Goal: Task Accomplishment & Management: Manage account settings

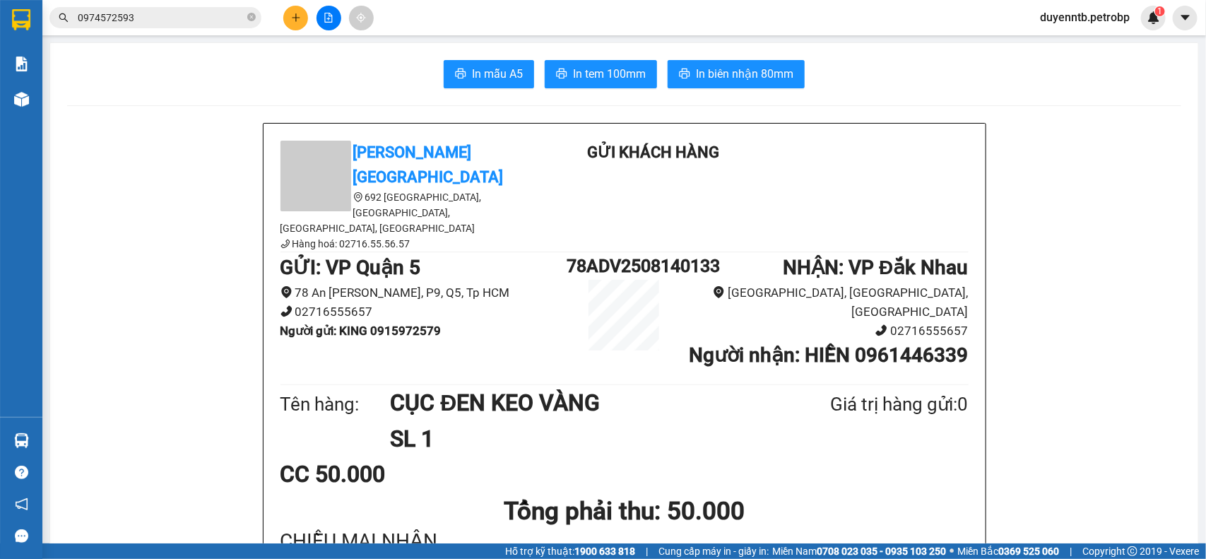
click at [177, 93] on section "Kết quả tìm kiếm ( 22 ) Bộ lọc Ngày tạo đơn gần nhất Mã ĐH Trạng thái Món hàng …" at bounding box center [603, 279] width 1206 height 559
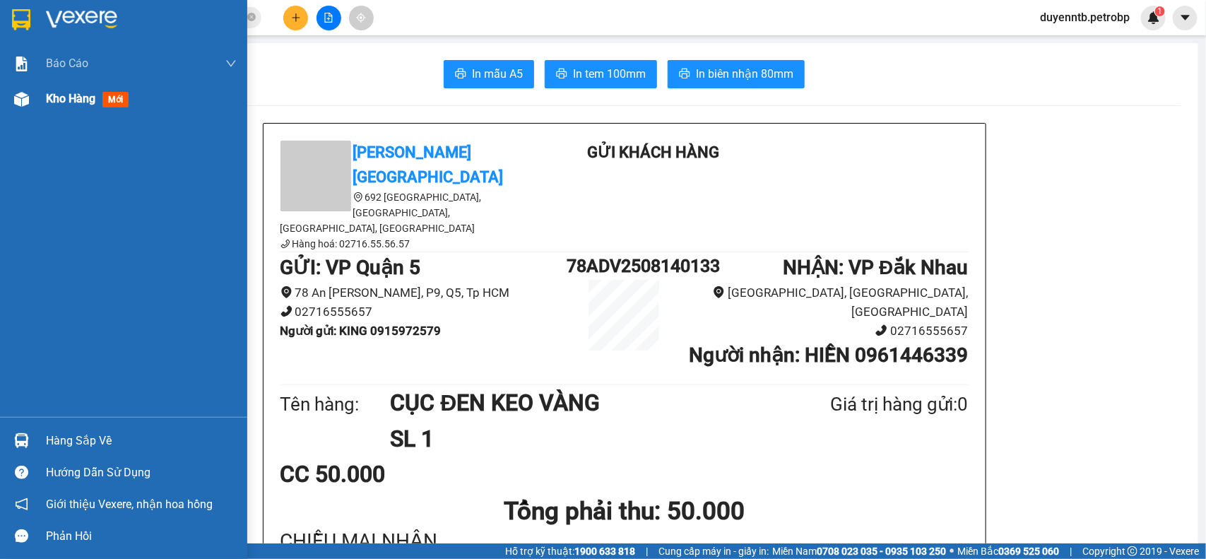
click at [27, 100] on img at bounding box center [21, 99] width 15 height 15
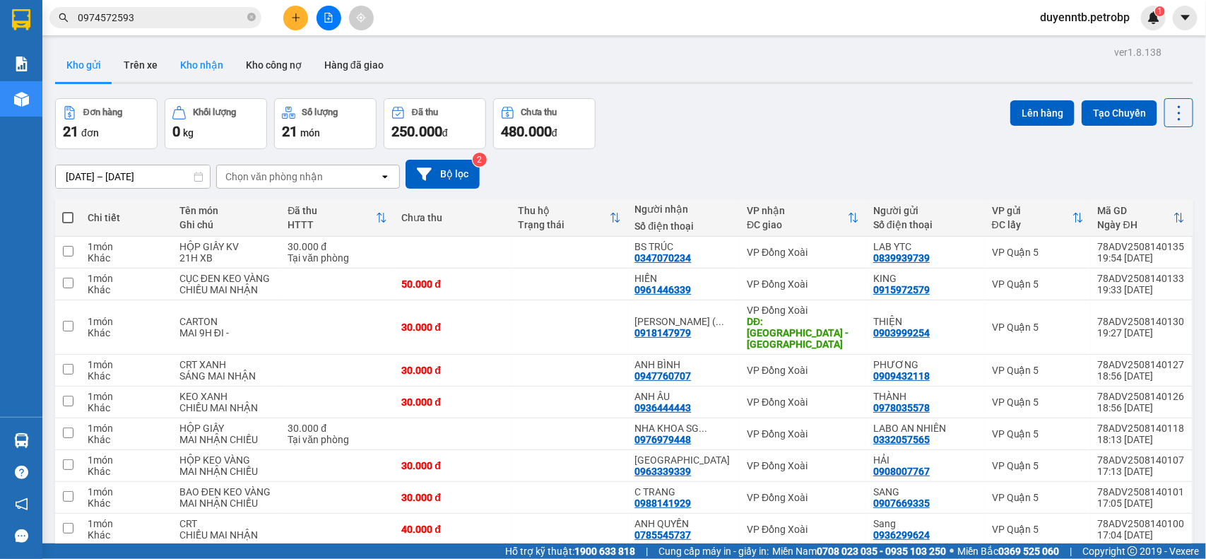
click at [193, 71] on button "Kho nhận" at bounding box center [202, 65] width 66 height 34
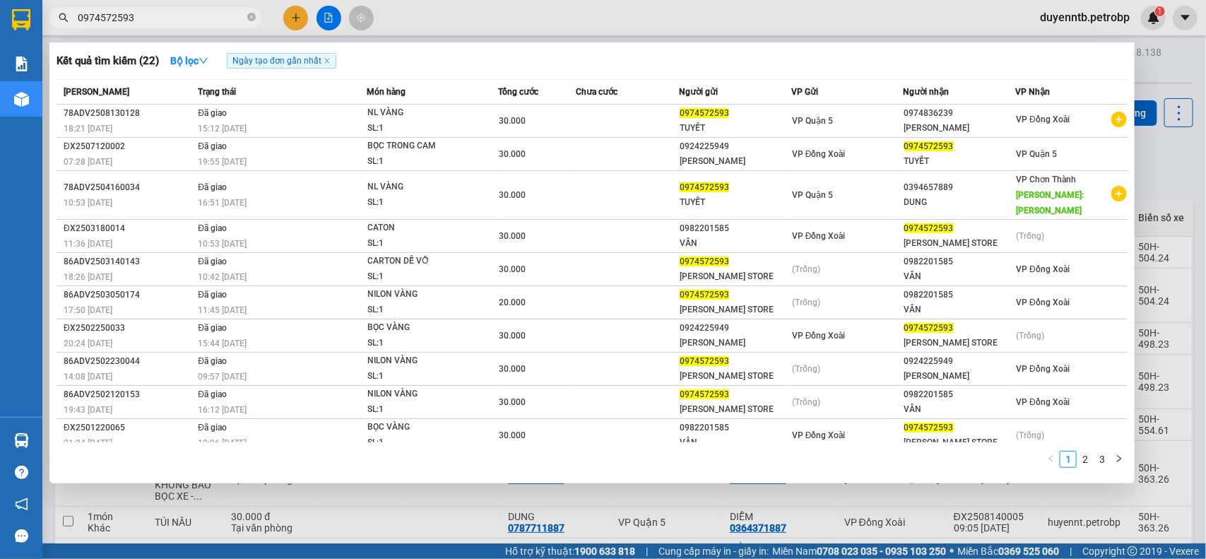
click at [110, 16] on input "0974572593" at bounding box center [161, 18] width 167 height 16
type input "D"
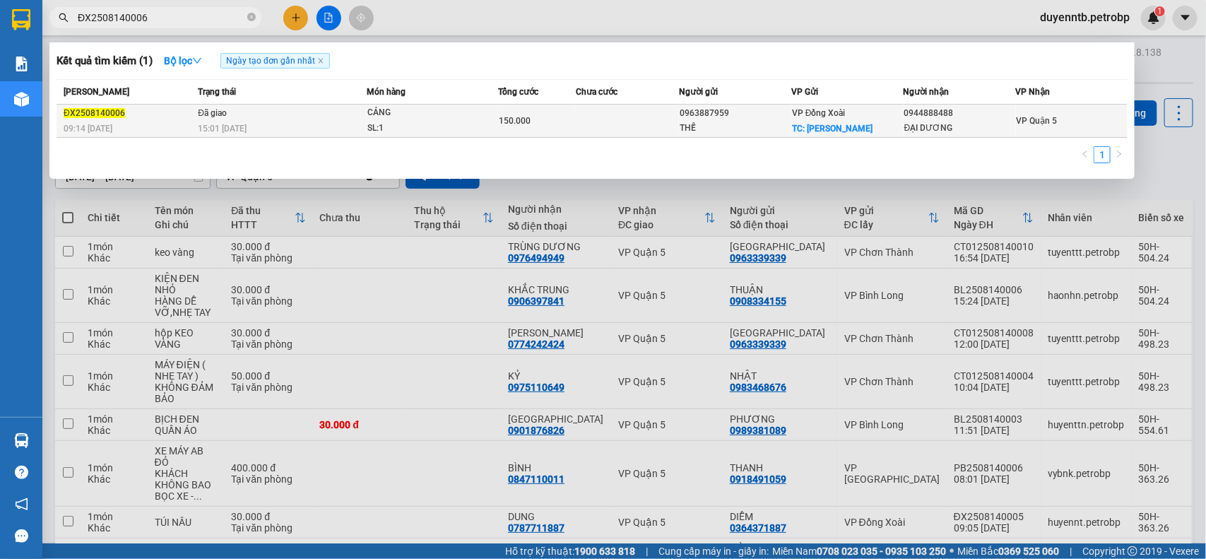
type input "ĐX2508140006"
click at [309, 106] on td "Đã giao 15:01 [DATE]" at bounding box center [280, 121] width 172 height 33
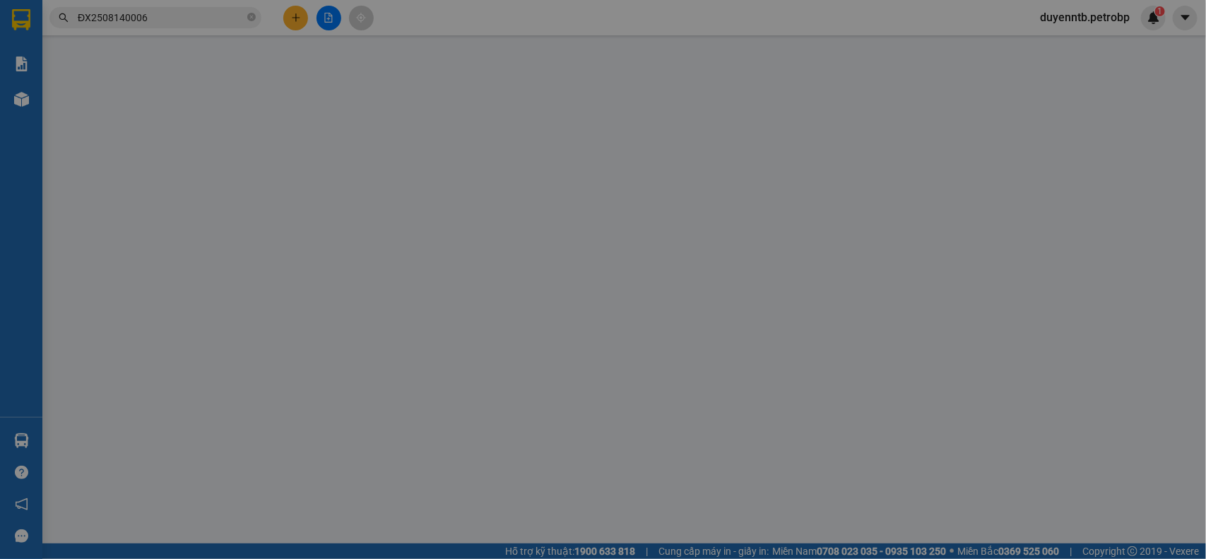
type input "0963887959"
type input "THẾ"
checkbox input "true"
type input "[PERSON_NAME]"
type input "30.000"
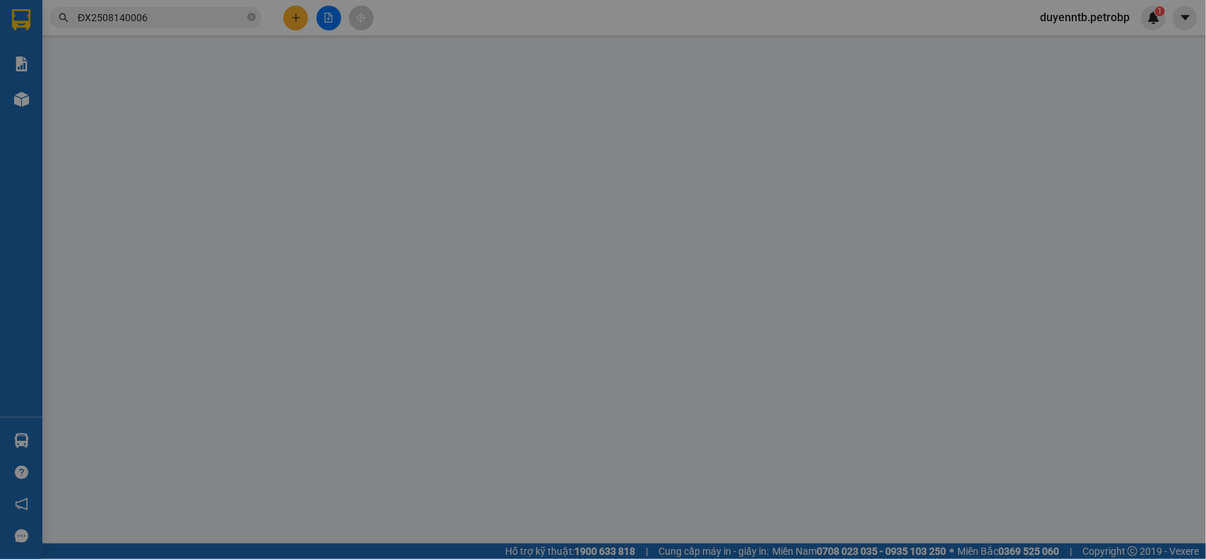
type input "0944888488"
type input "ĐẠI DƯƠNG"
type input "150.000"
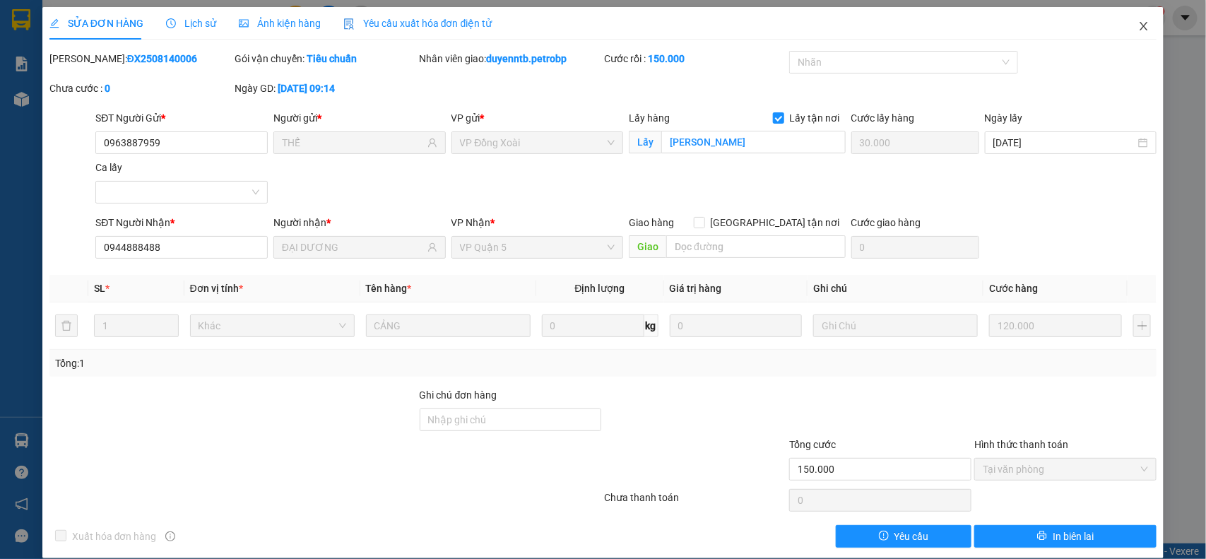
drag, startPoint x: 1138, startPoint y: 26, endPoint x: 1125, endPoint y: 16, distance: 16.1
click at [1132, 18] on span "Close" at bounding box center [1144, 27] width 40 height 40
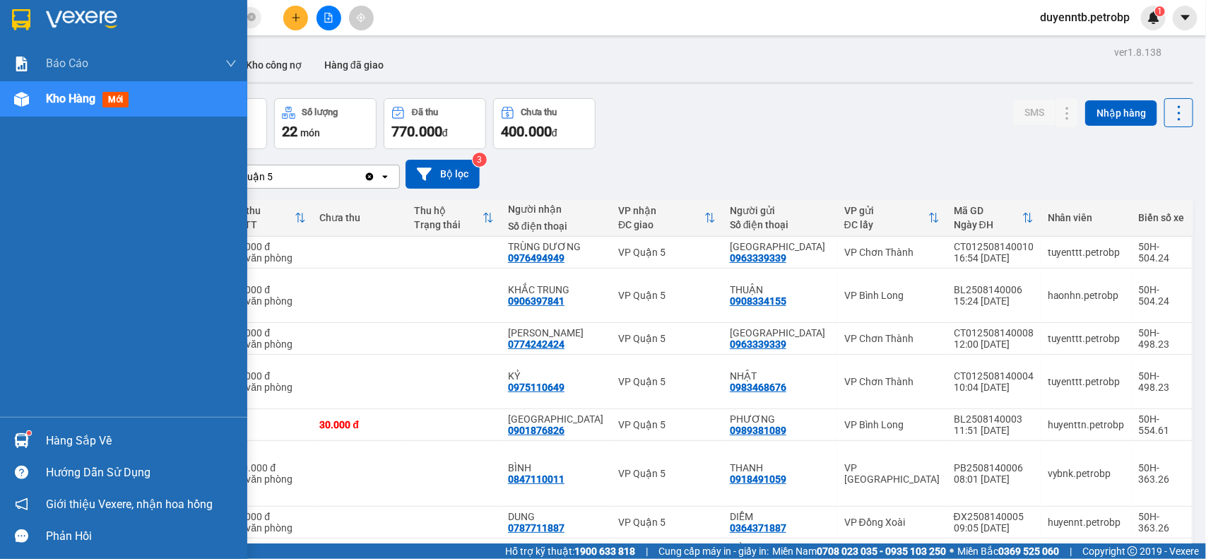
click at [33, 433] on div "Hàng sắp về" at bounding box center [123, 441] width 247 height 32
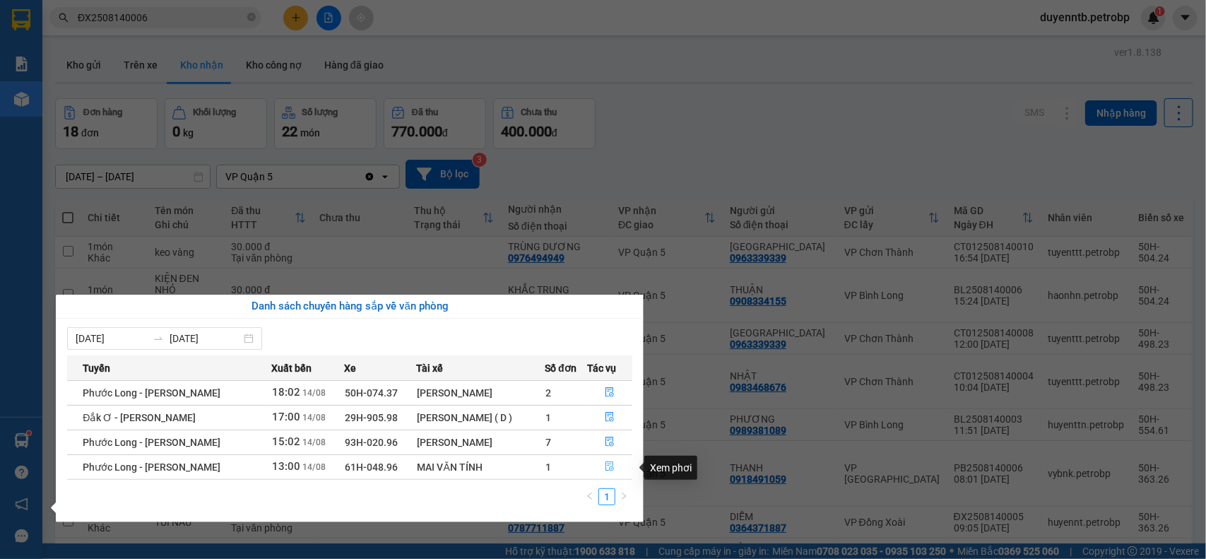
click at [608, 468] on icon "file-done" at bounding box center [610, 466] width 10 height 10
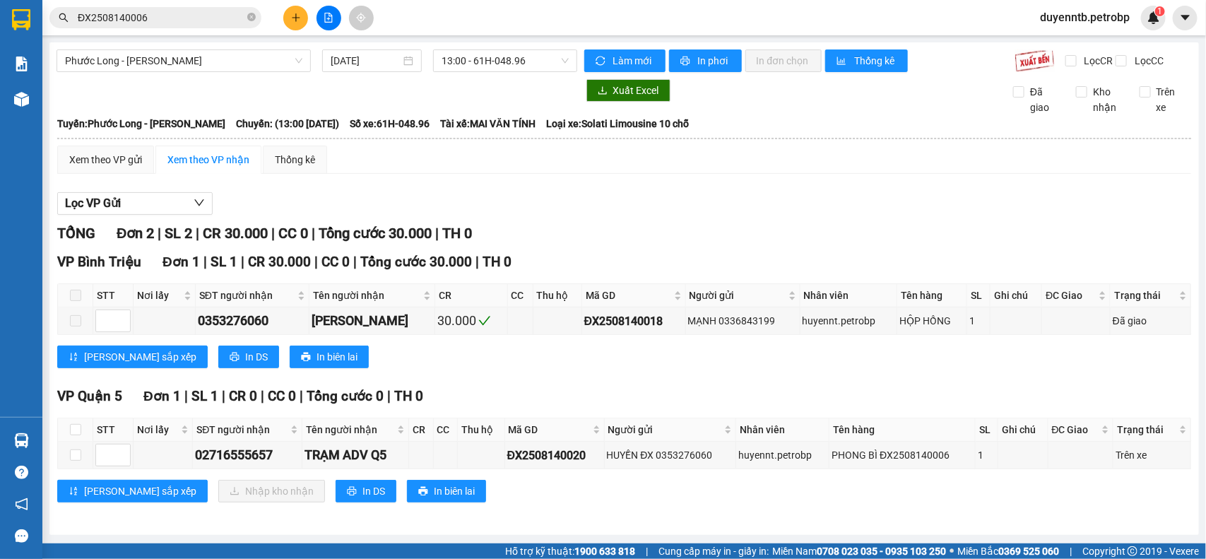
scroll to position [13, 0]
click at [73, 458] on input "checkbox" at bounding box center [75, 454] width 11 height 11
checkbox input "true"
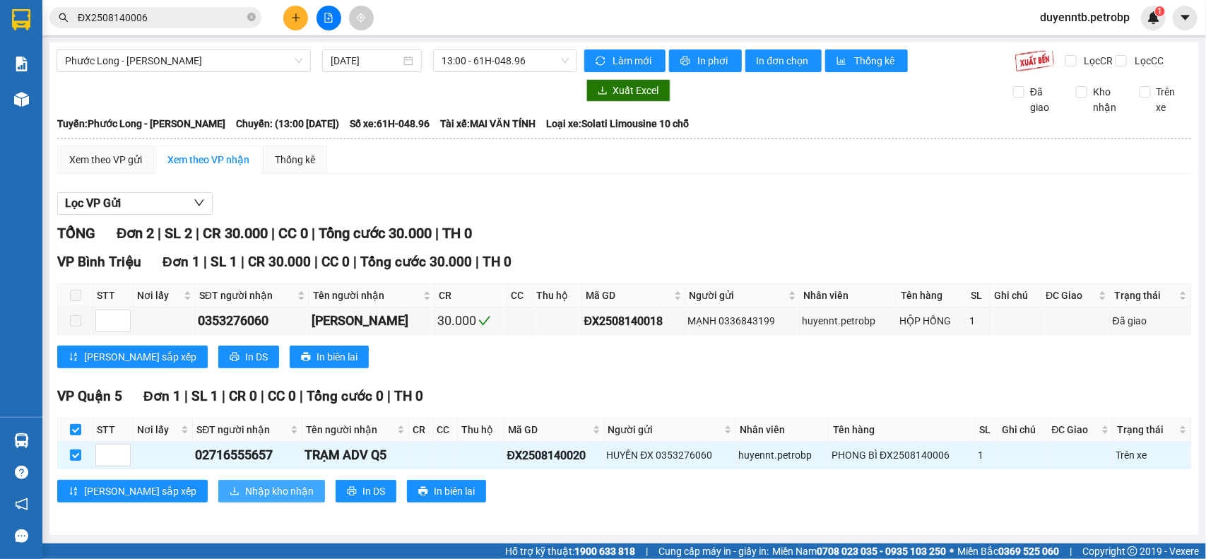
click at [245, 494] on span "Nhập kho nhận" at bounding box center [279, 491] width 69 height 16
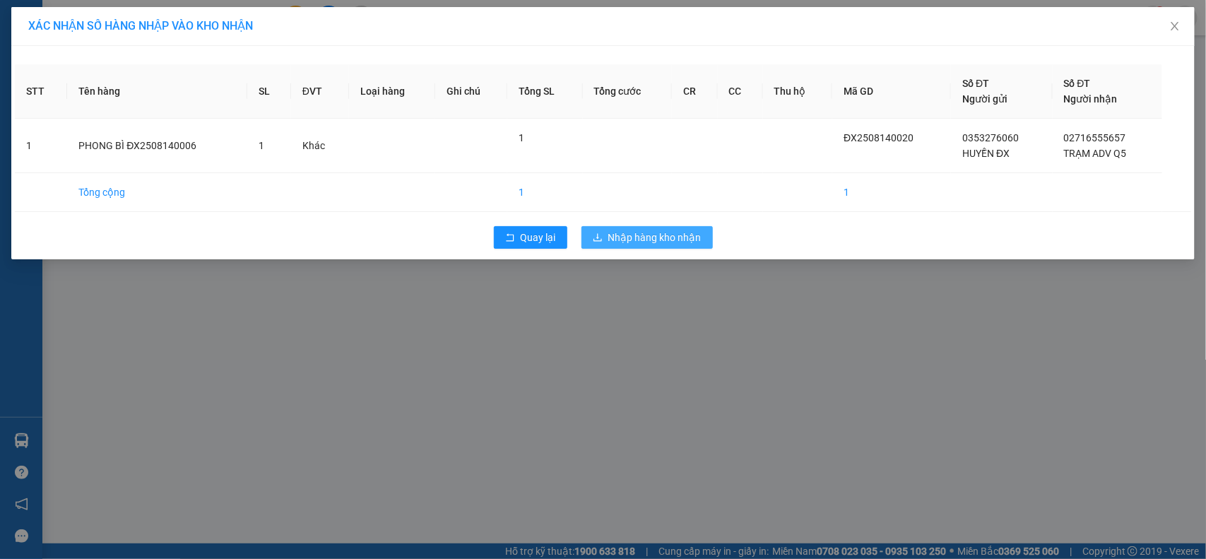
click at [675, 239] on span "Nhập hàng kho nhận" at bounding box center [654, 238] width 93 height 16
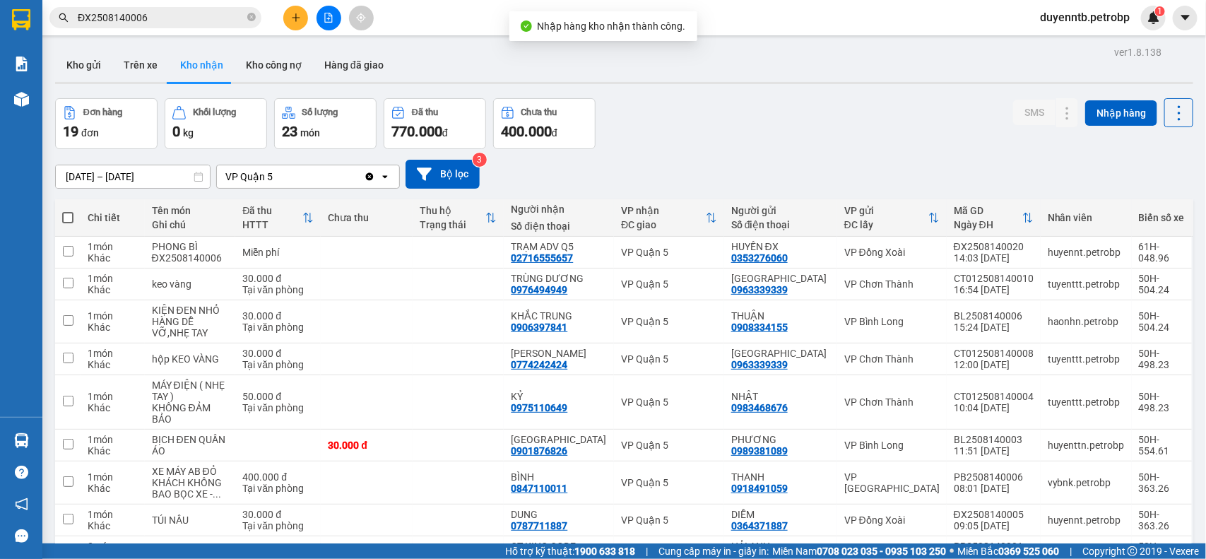
drag, startPoint x: 129, startPoint y: 69, endPoint x: 175, endPoint y: 69, distance: 45.9
click at [129, 69] on button "Trên xe" at bounding box center [140, 65] width 57 height 34
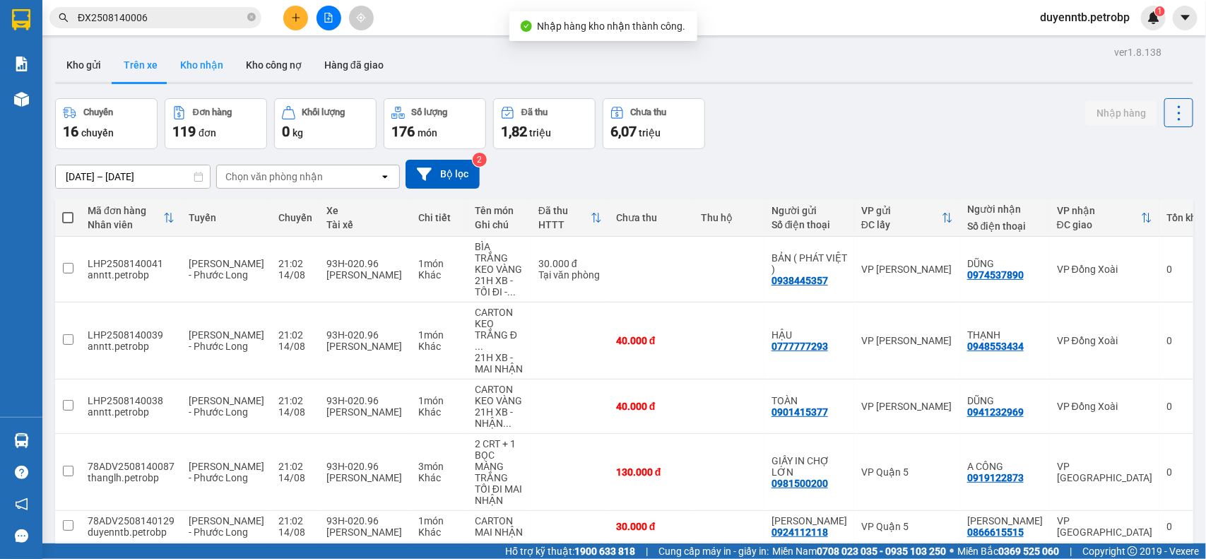
click at [210, 75] on button "Kho nhận" at bounding box center [202, 65] width 66 height 34
type input "[DATE] – [DATE]"
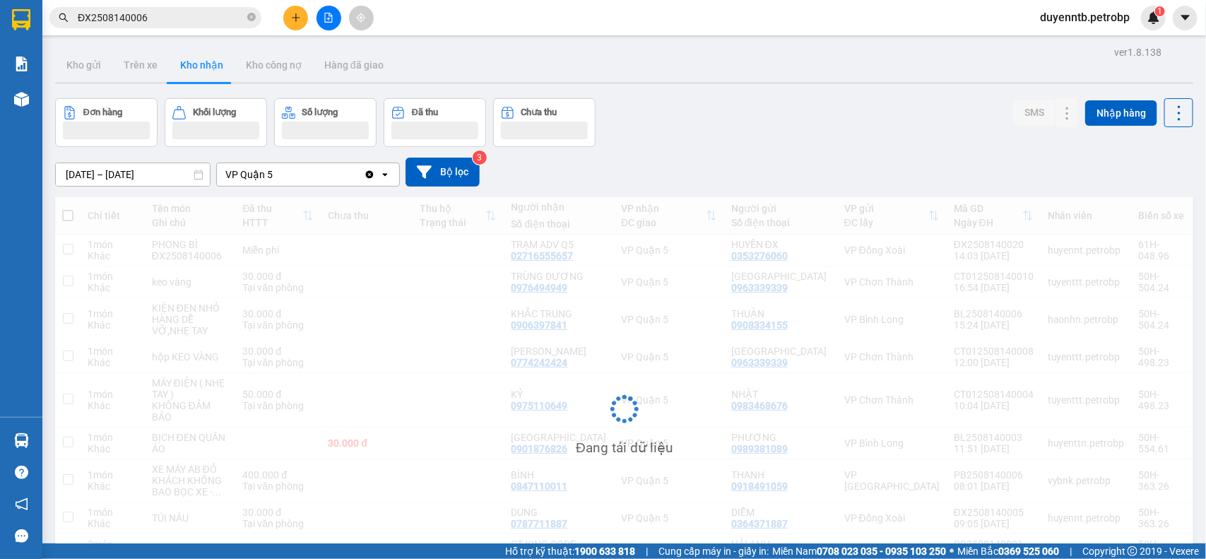
click at [214, 75] on button "Kho nhận" at bounding box center [202, 65] width 66 height 34
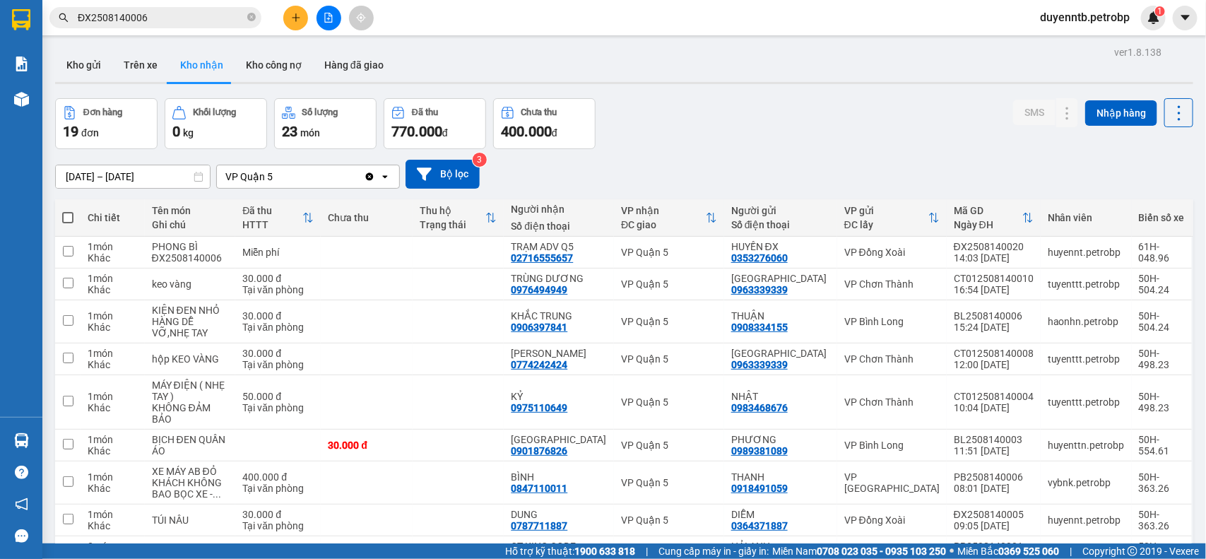
click at [214, 75] on button "Kho nhận" at bounding box center [202, 65] width 66 height 34
click at [1034, 252] on icon at bounding box center [1039, 252] width 10 height 10
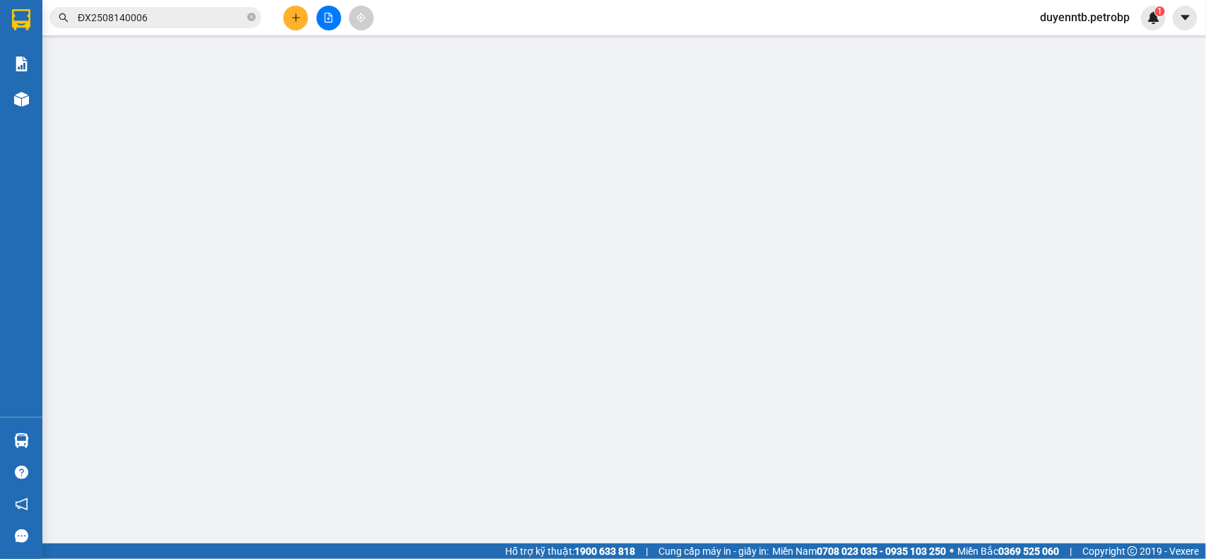
type input "0353276060"
type input "HUYỀN ĐX"
type input "02716555657"
type input "TRẠM ADV Q5"
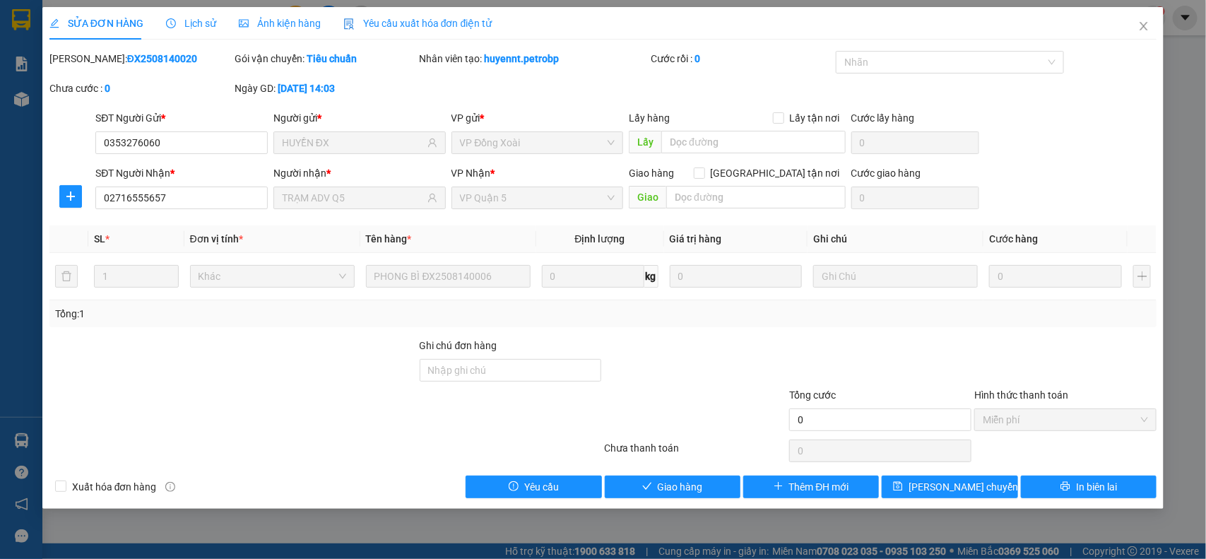
click at [686, 472] on div "Total Paid Fee 0 Total UnPaid Fee 0 Cash Collection Total Fee Mã ĐH: ĐX25081400…" at bounding box center [603, 274] width 1108 height 447
click at [683, 485] on span "Giao hàng" at bounding box center [680, 487] width 45 height 16
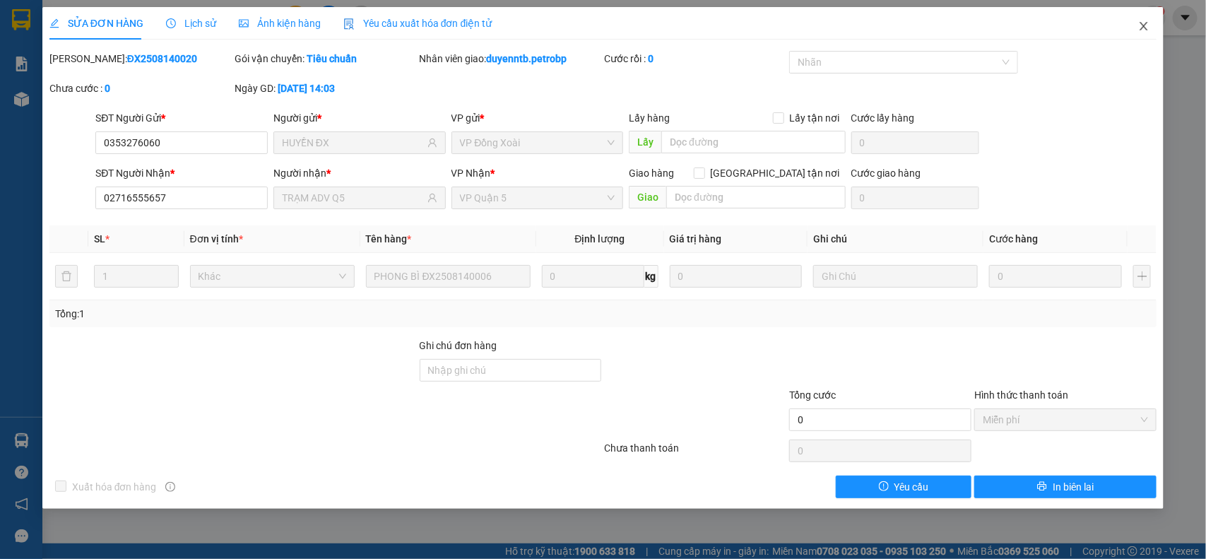
click at [1149, 25] on icon "close" at bounding box center [1143, 25] width 11 height 11
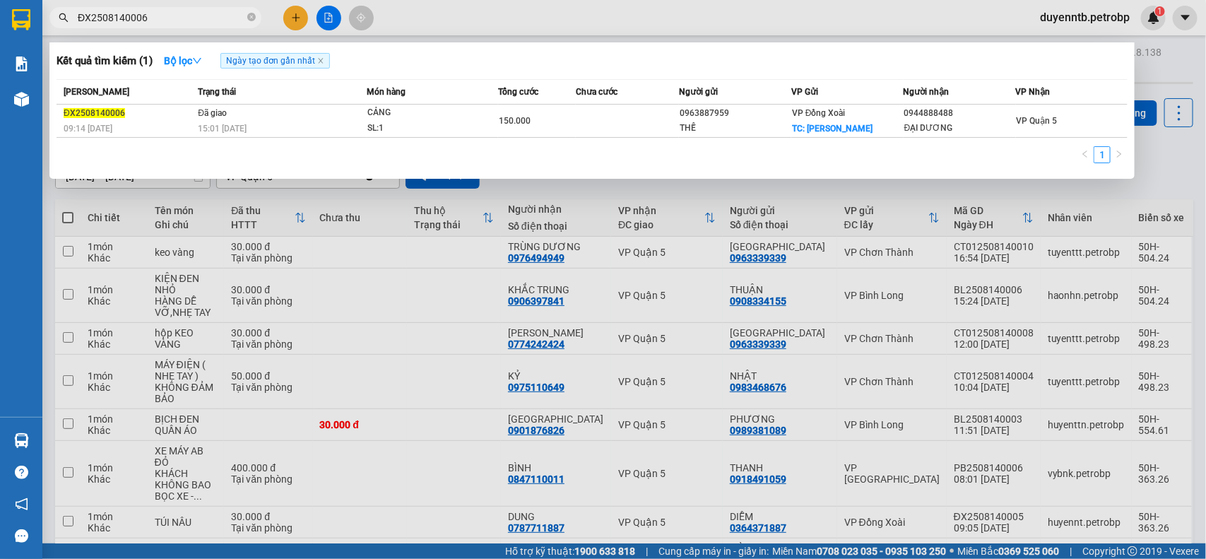
click at [191, 18] on input "ĐX2508140006" at bounding box center [161, 18] width 167 height 16
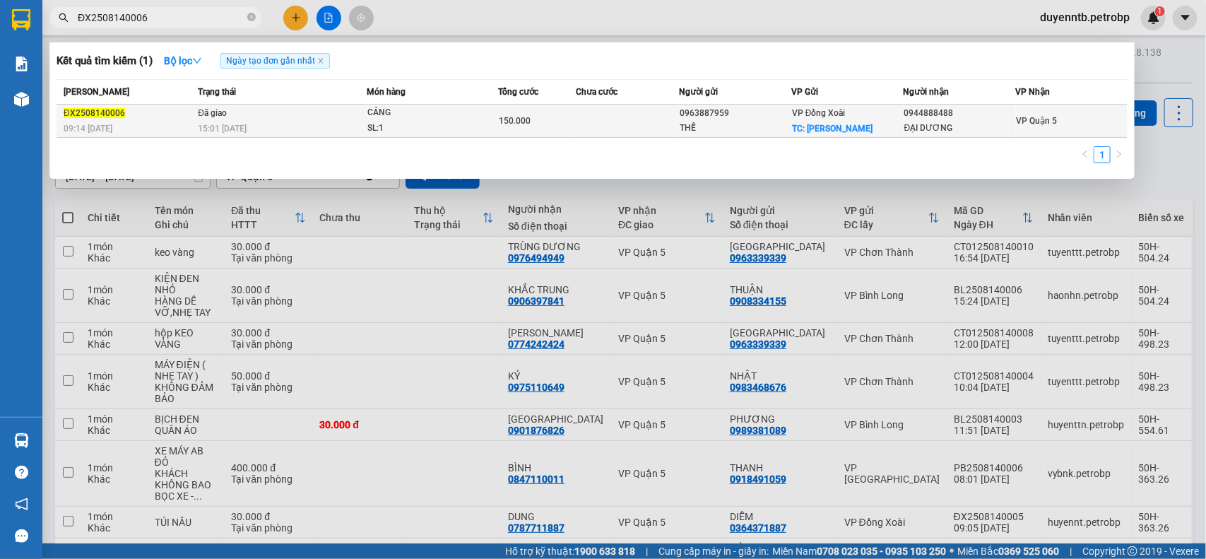
click at [541, 119] on div "150.000" at bounding box center [537, 121] width 76 height 16
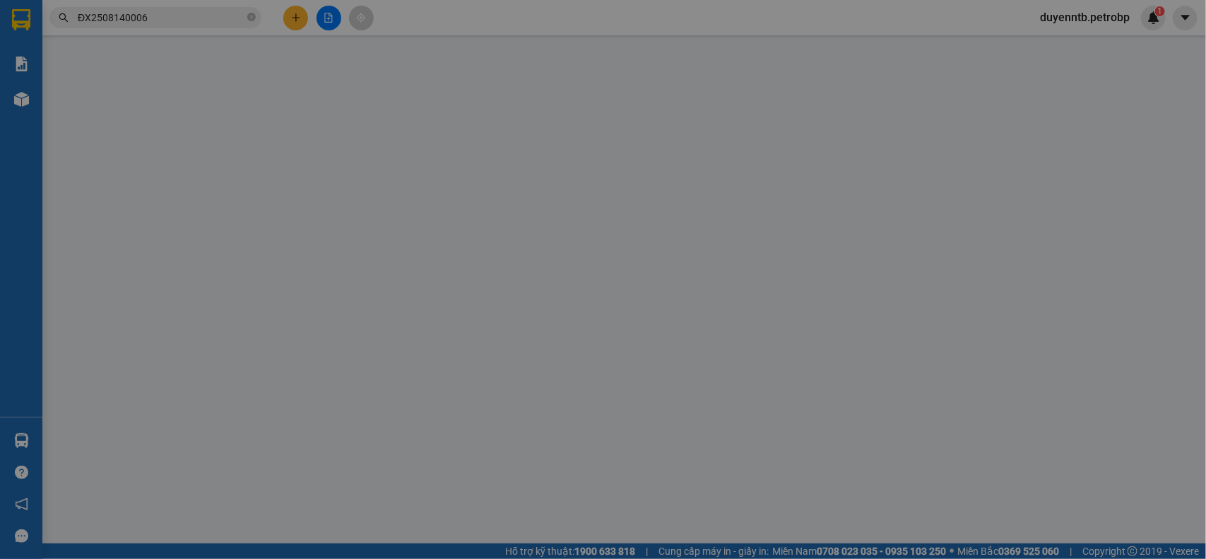
type input "0963887959"
type input "THẾ"
checkbox input "true"
type input "[PERSON_NAME]"
type input "30.000"
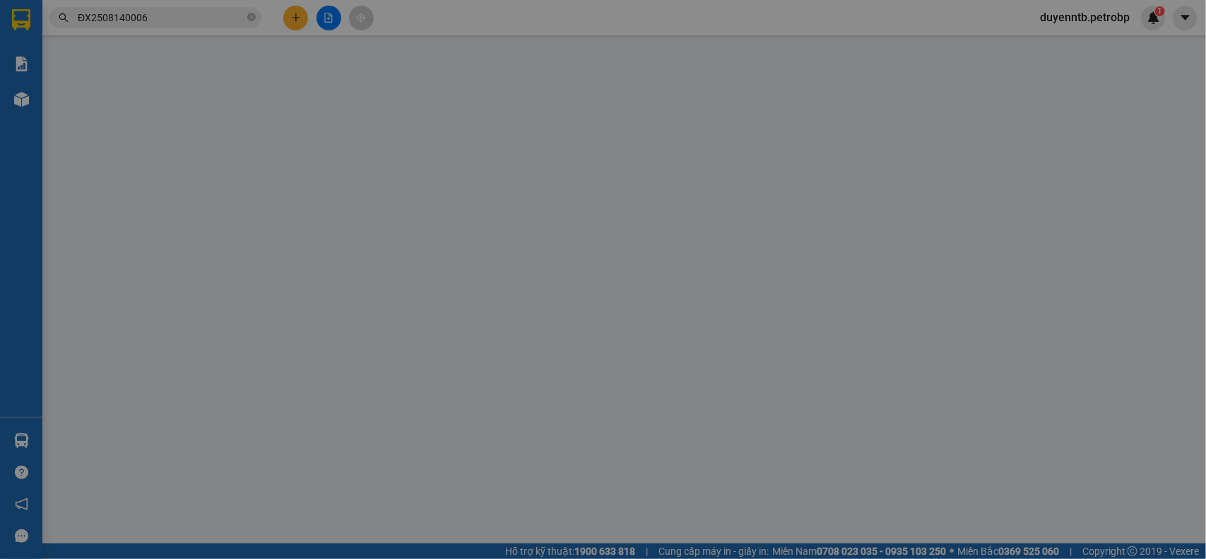
type input "0944888488"
type input "ĐẠI DƯƠNG"
type input "150.000"
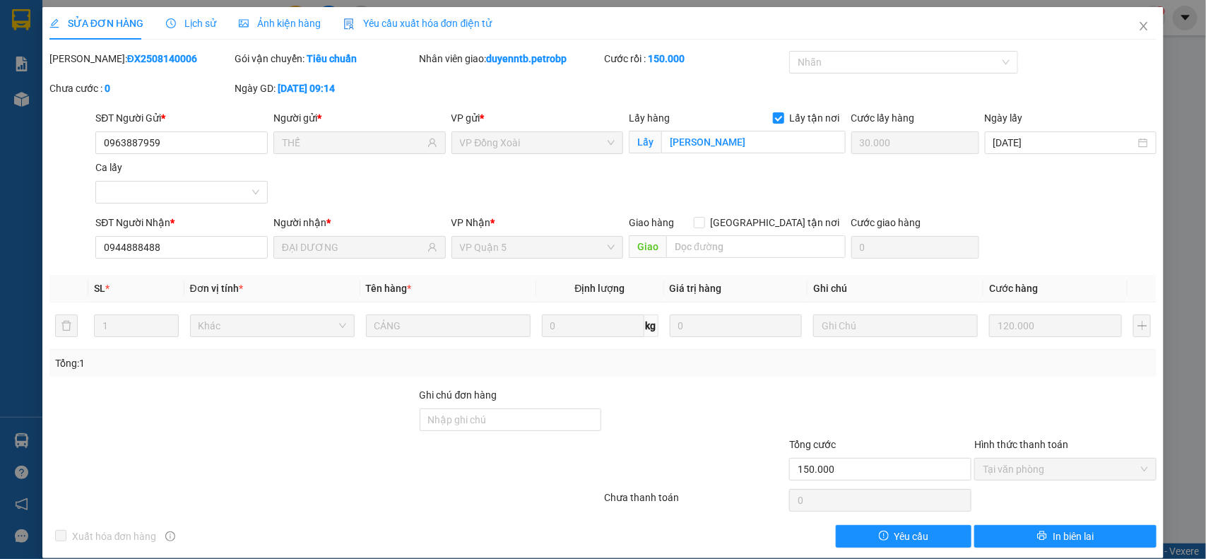
click at [195, 25] on span "Lịch sử" at bounding box center [191, 23] width 50 height 11
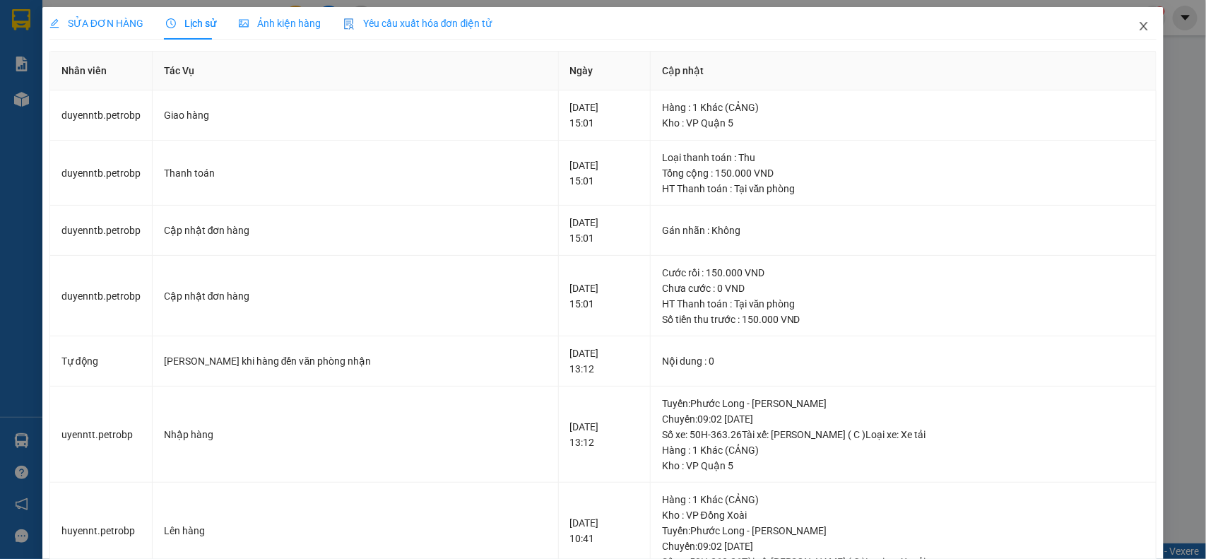
click at [1129, 32] on span "Close" at bounding box center [1144, 27] width 40 height 40
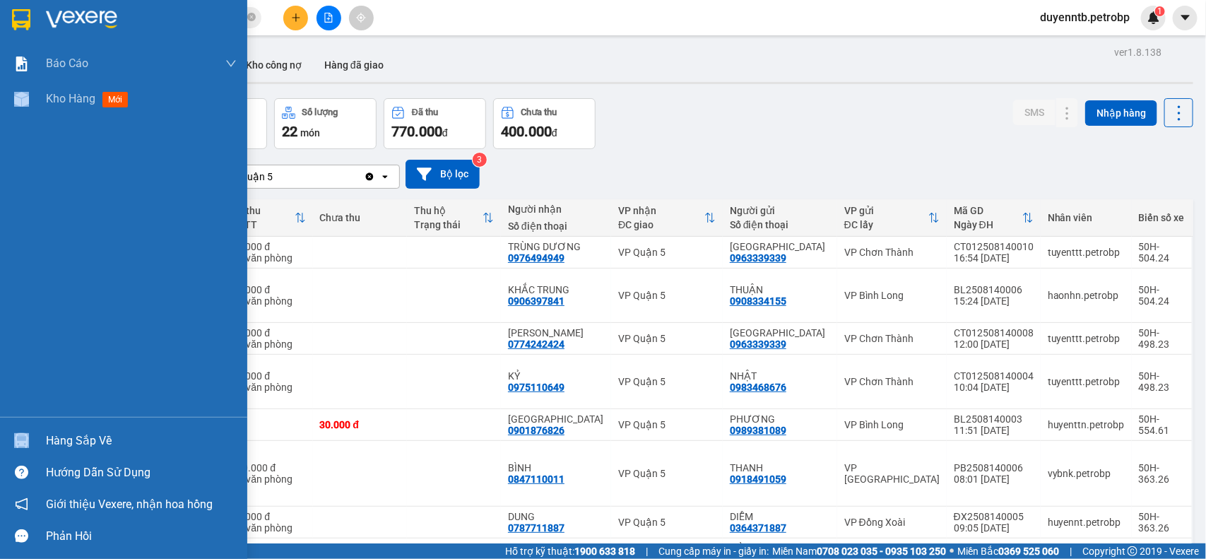
drag, startPoint x: 78, startPoint y: 415, endPoint x: 79, endPoint y: 458, distance: 43.1
click at [78, 458] on div "Báo cáo BC tiền tận nơi (trưởng trạm) Báo cáo 1 (nv): Số tiền đã thu của văn ph…" at bounding box center [123, 279] width 247 height 559
click at [87, 449] on div "Hàng sắp về" at bounding box center [141, 440] width 191 height 21
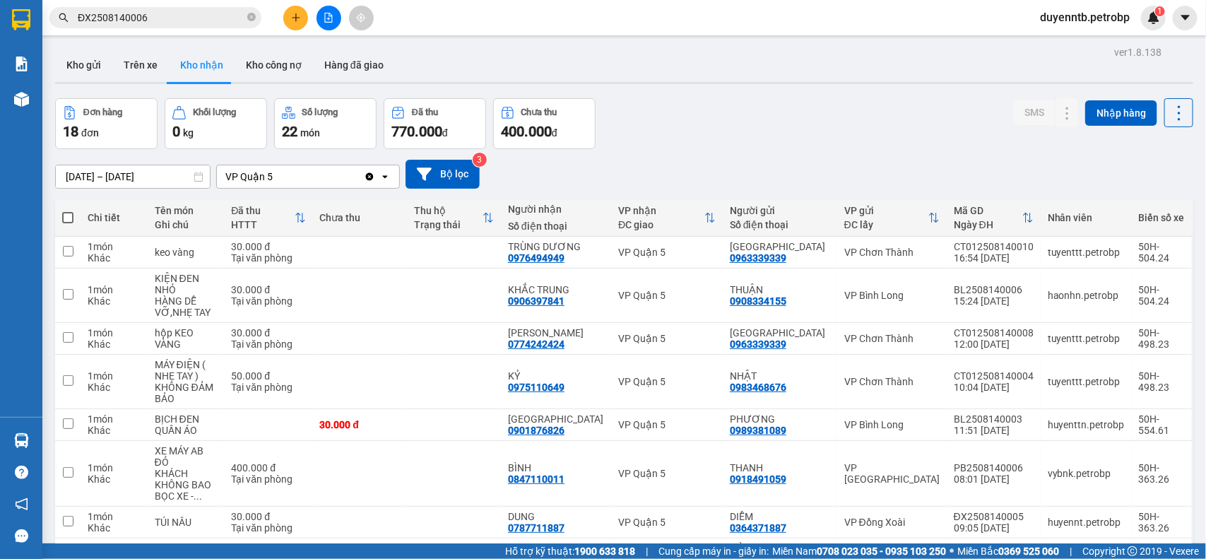
click at [662, 114] on section "Kết quả tìm kiếm ( 1 ) Bộ lọc Ngày tạo đơn gần nhất Mã ĐH Trạng thái Món hàng T…" at bounding box center [603, 279] width 1206 height 559
